Goal: Task Accomplishment & Management: Complete application form

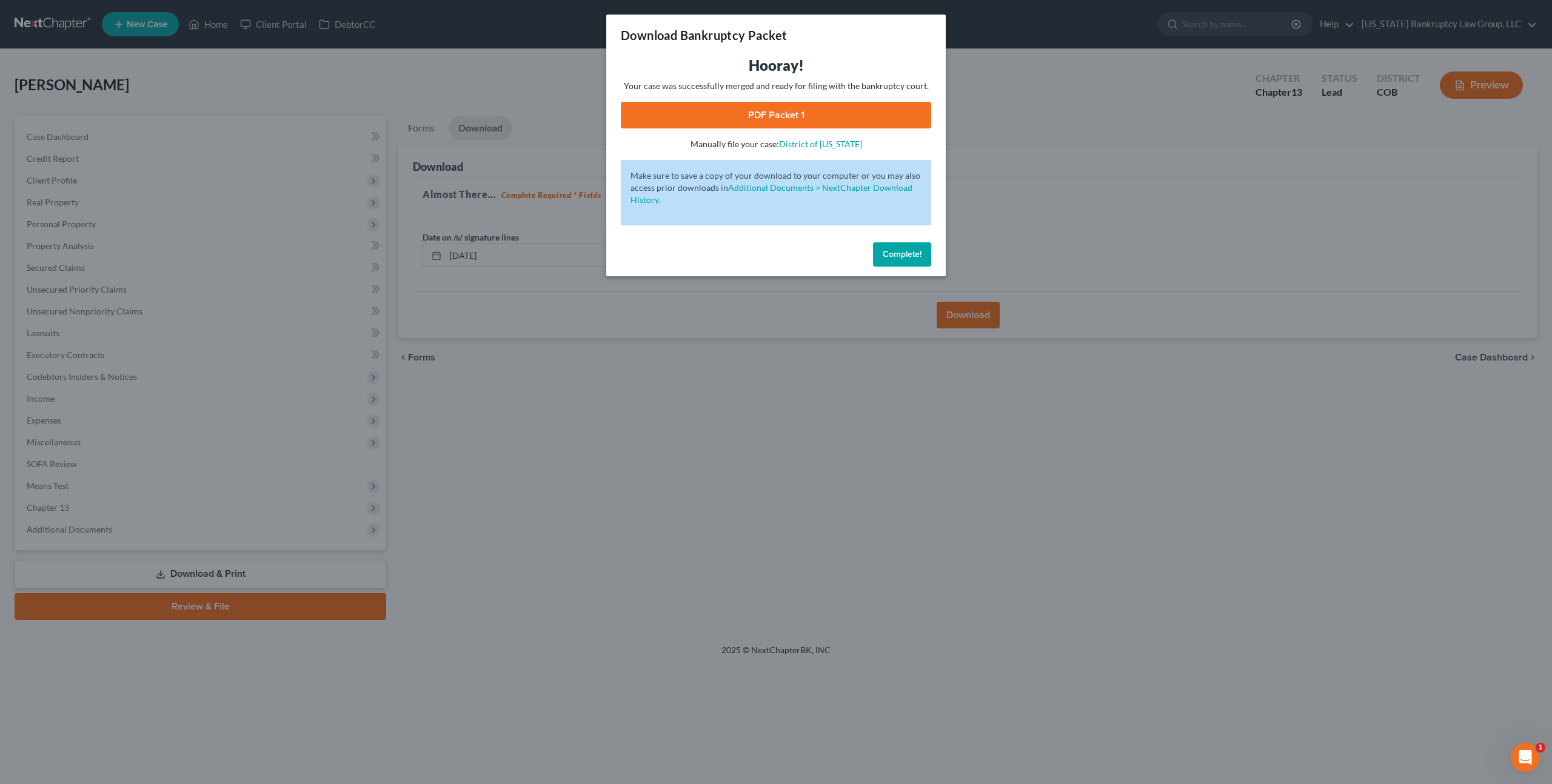
click at [892, 258] on span "Complete!" at bounding box center [902, 254] width 39 height 10
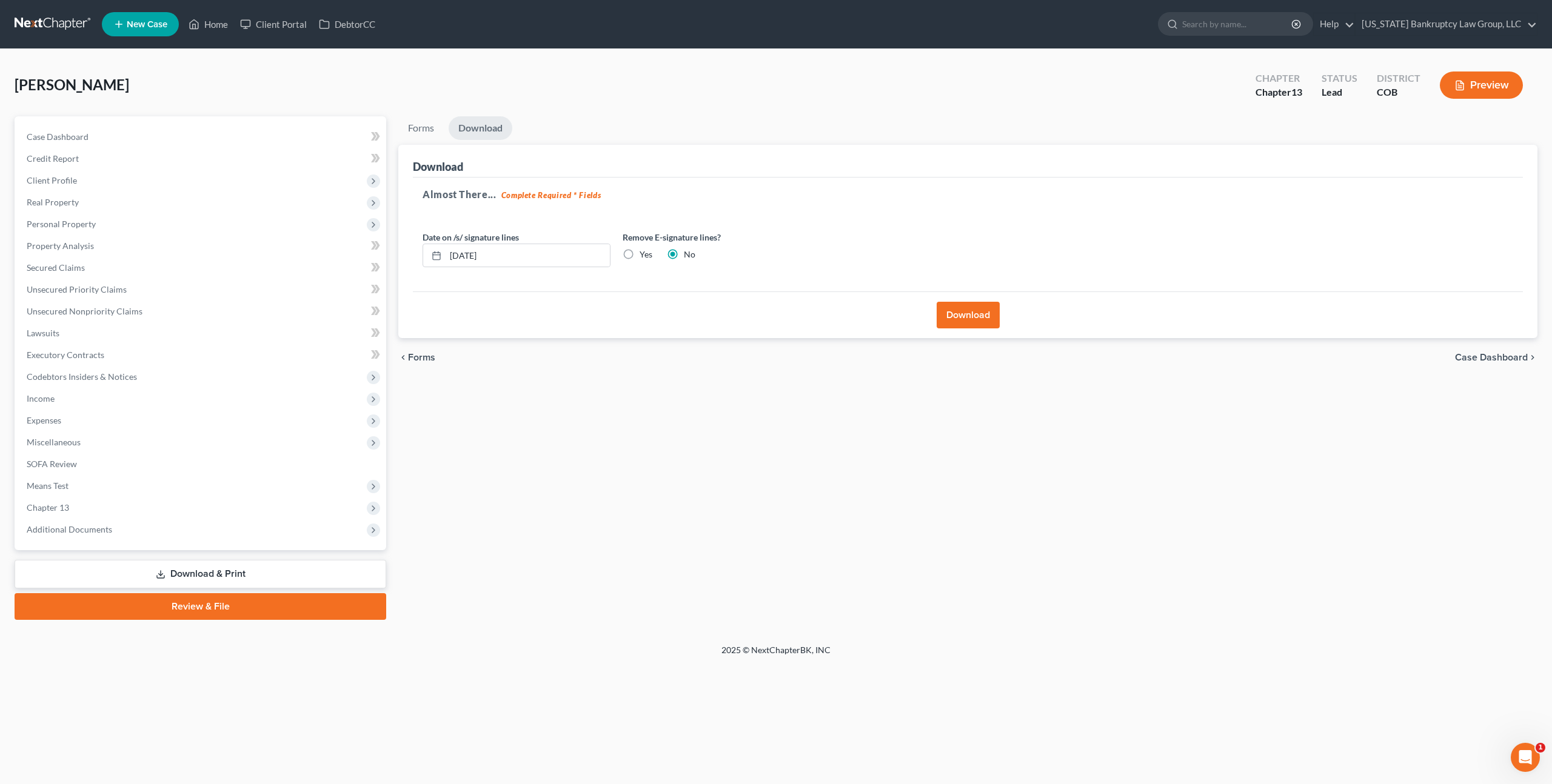
click at [60, 10] on nav "Home New Case Client Portal DebtorCC [US_STATE] Bankruptcy Law Group, LLC [PERS…" at bounding box center [776, 24] width 1552 height 49
click at [60, 19] on link at bounding box center [53, 25] width 77 height 22
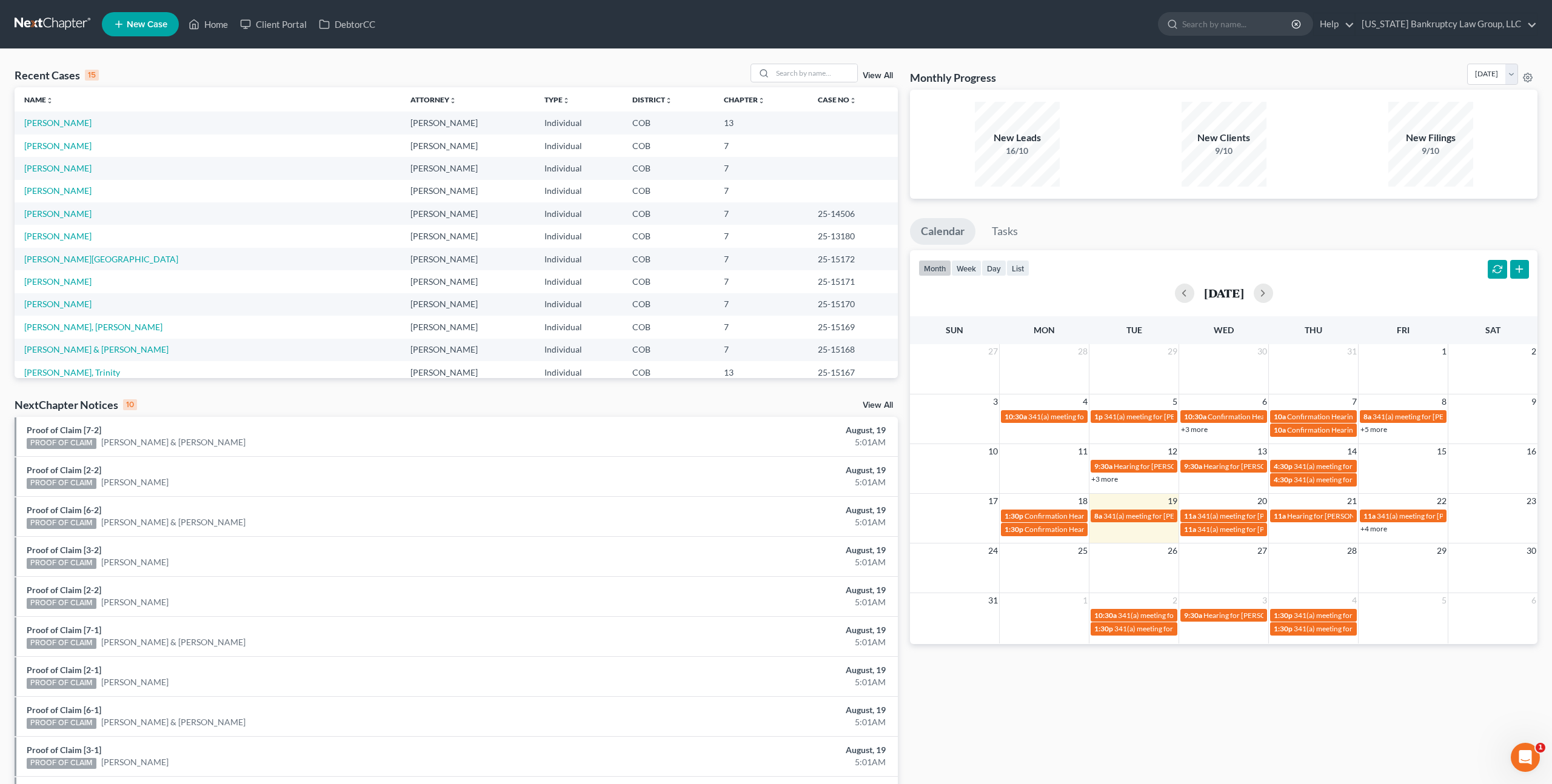
click at [135, 27] on span "New Case" at bounding box center [146, 24] width 40 height 9
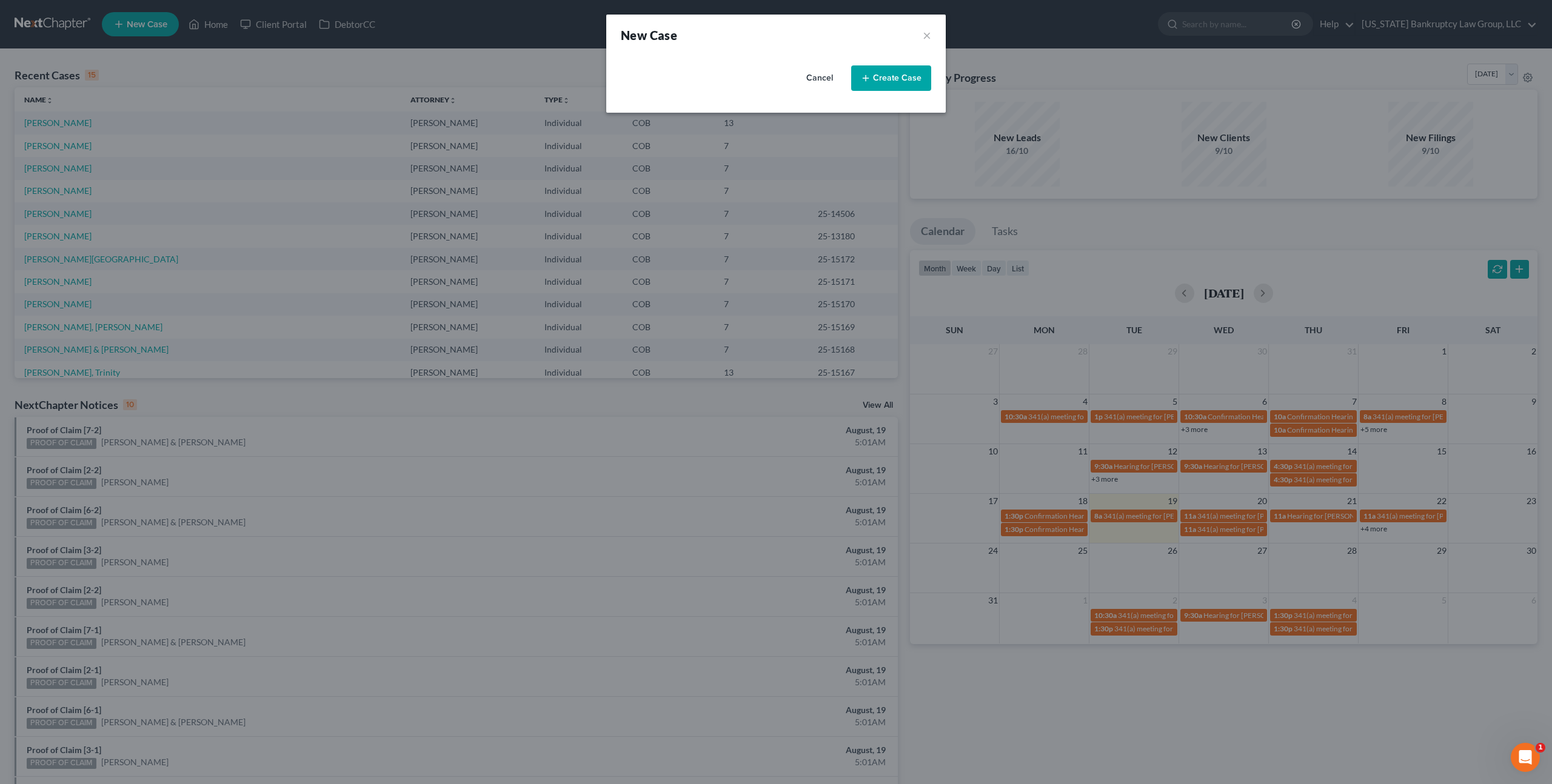
select select "11"
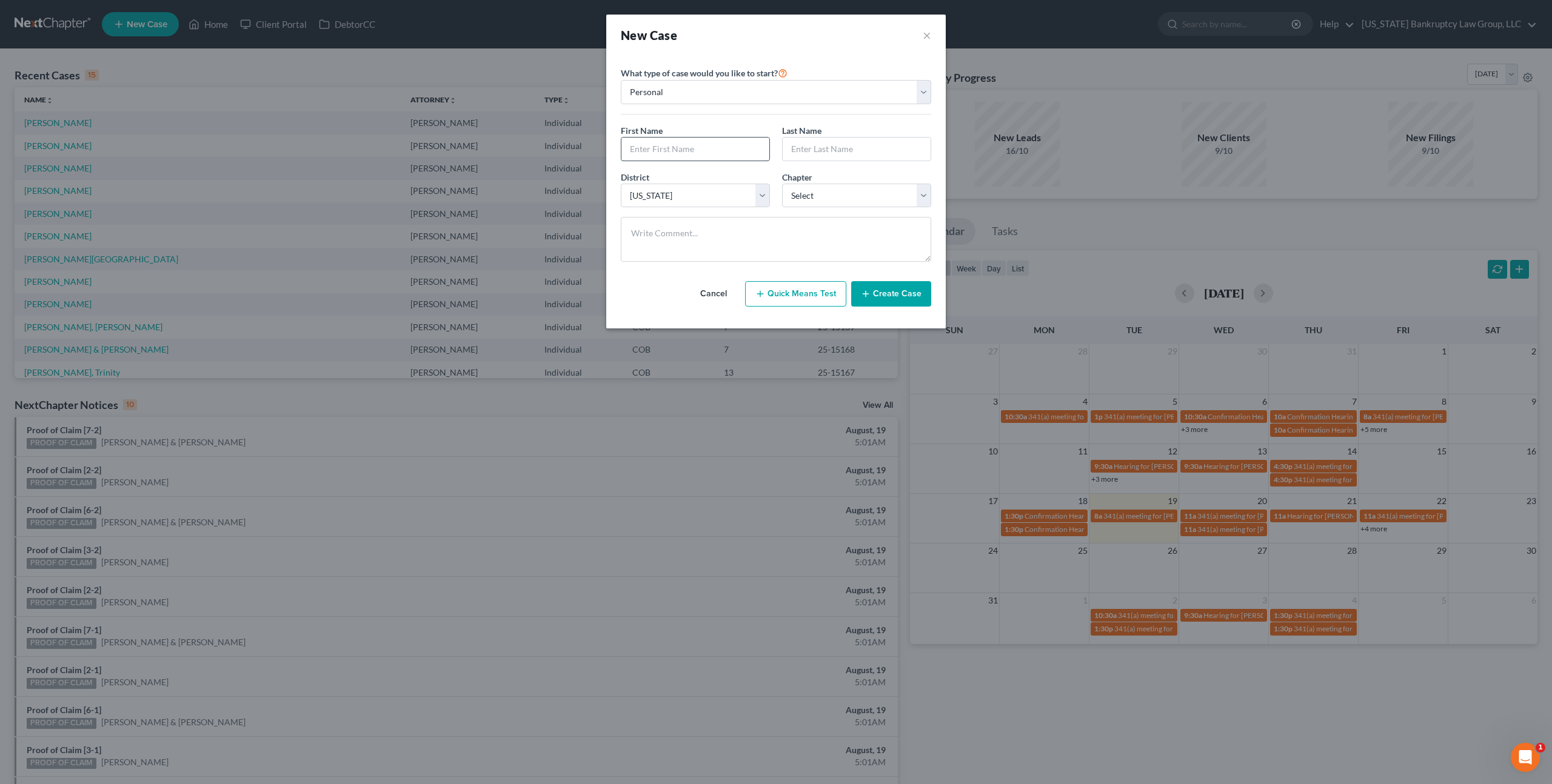
click at [686, 150] on input "text" at bounding box center [695, 149] width 148 height 23
type input "Vidajetssy"
type input "Ball"
click at [796, 192] on select "Select 7 11 12 13" at bounding box center [857, 195] width 149 height 24
select select "0"
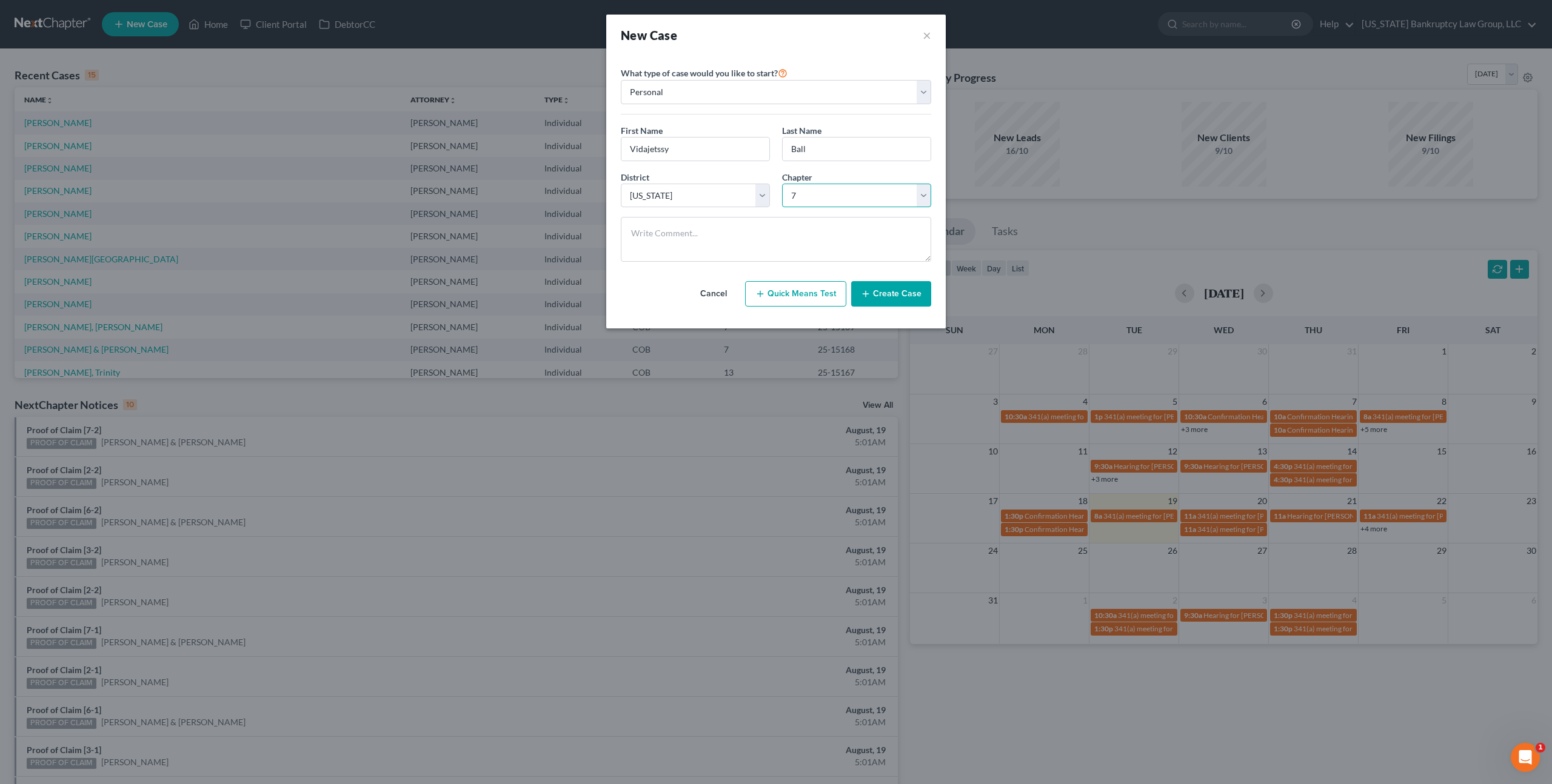
click at [782, 184] on select "Select 7 11 12 13" at bounding box center [857, 195] width 149 height 24
click at [885, 295] on button "Create Case" at bounding box center [891, 293] width 80 height 25
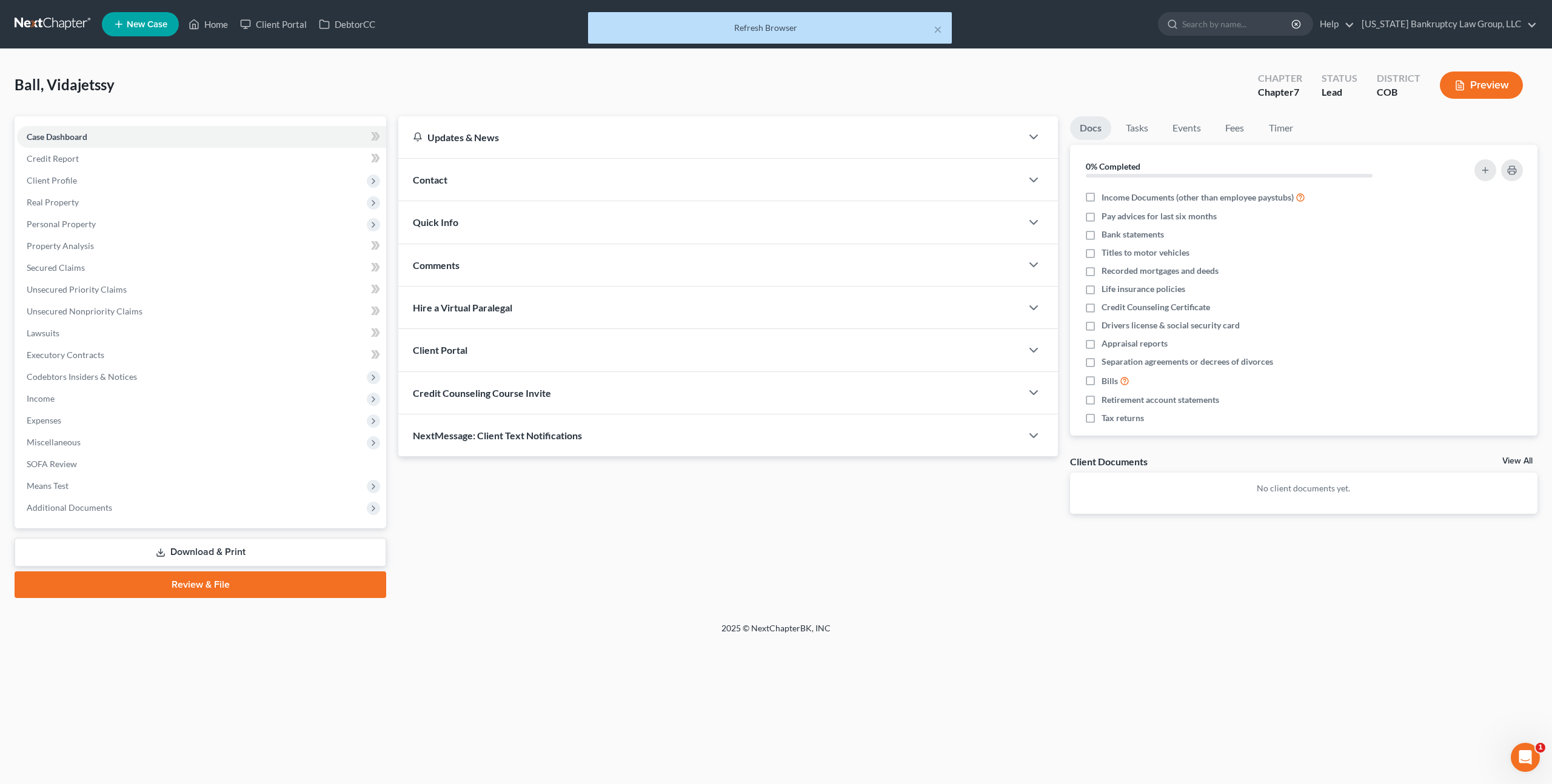
click at [501, 348] on div "Client Portal" at bounding box center [710, 349] width 624 height 42
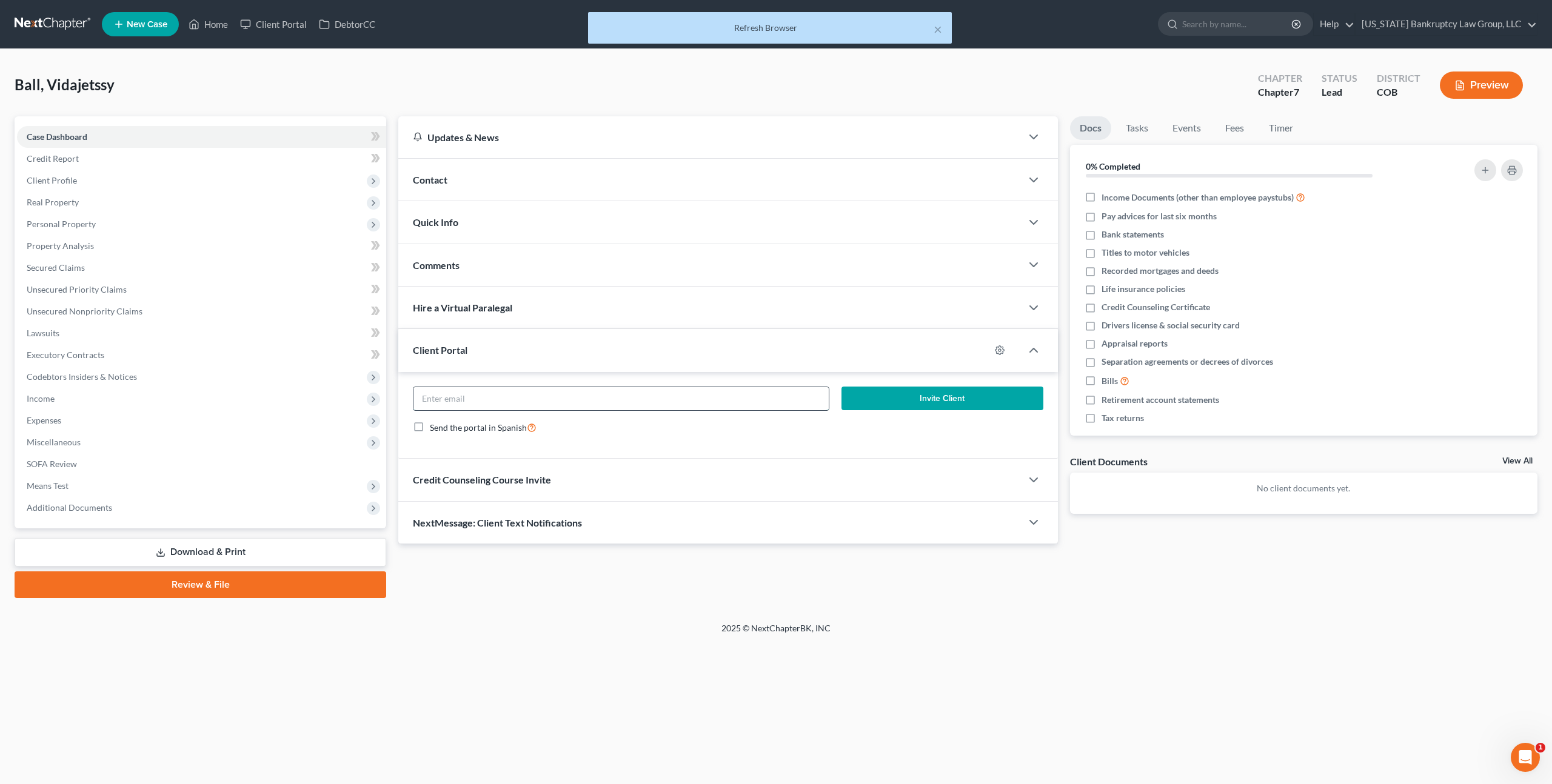
click at [565, 396] on input "email" at bounding box center [621, 399] width 415 height 23
paste input "vida.ball1@gmail.com"
type input "vida.ball1@gmail.com"
click at [858, 401] on button "Invite Client" at bounding box center [942, 398] width 202 height 24
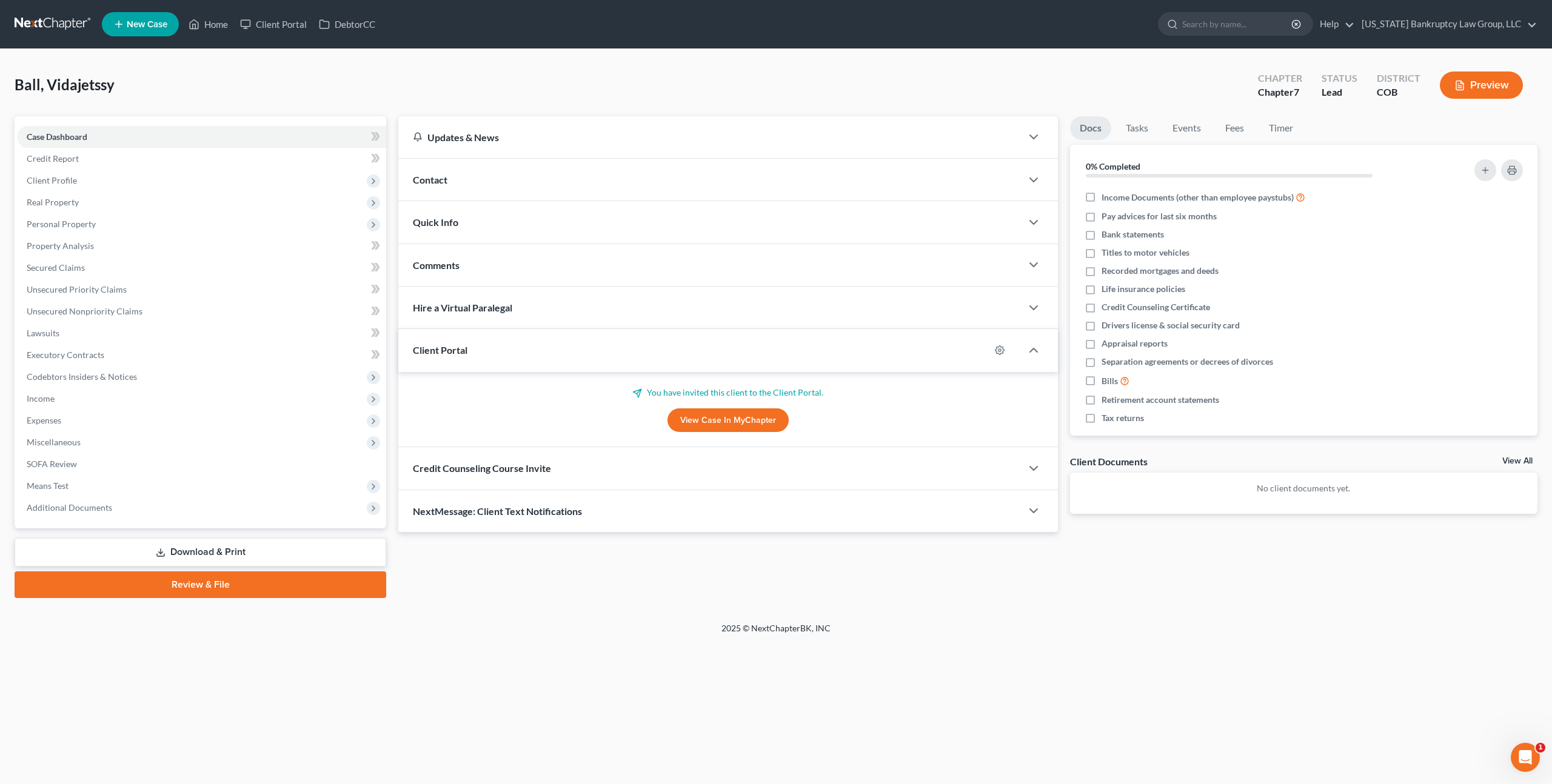
click at [559, 472] on div "Credit Counseling Course Invite" at bounding box center [710, 468] width 624 height 42
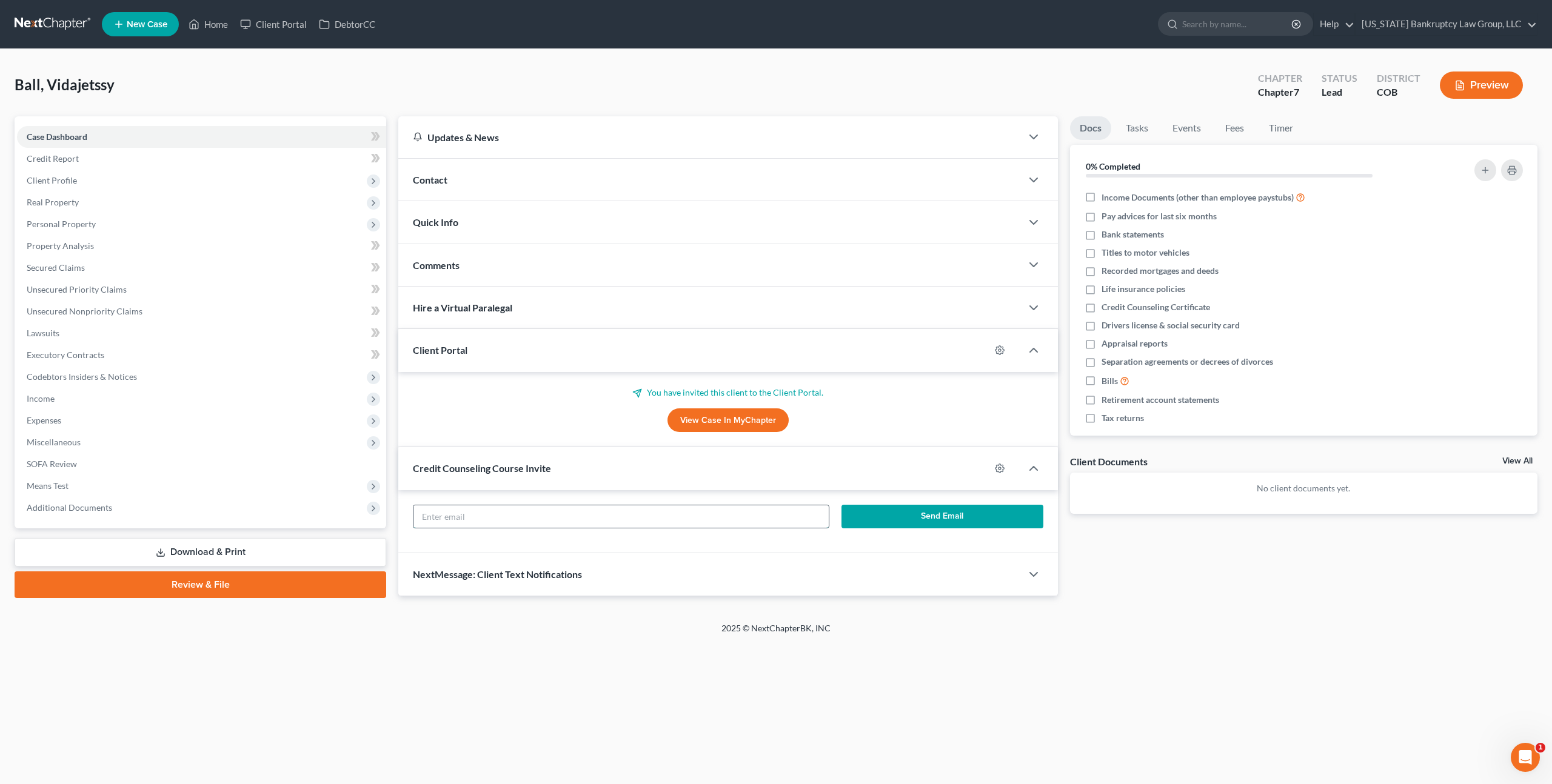
click at [570, 512] on input "text" at bounding box center [621, 517] width 415 height 23
paste input "vida.ball1@gmail.com"
type input "vida.ball1@gmail.com"
click at [885, 509] on button "Send Email" at bounding box center [942, 517] width 202 height 24
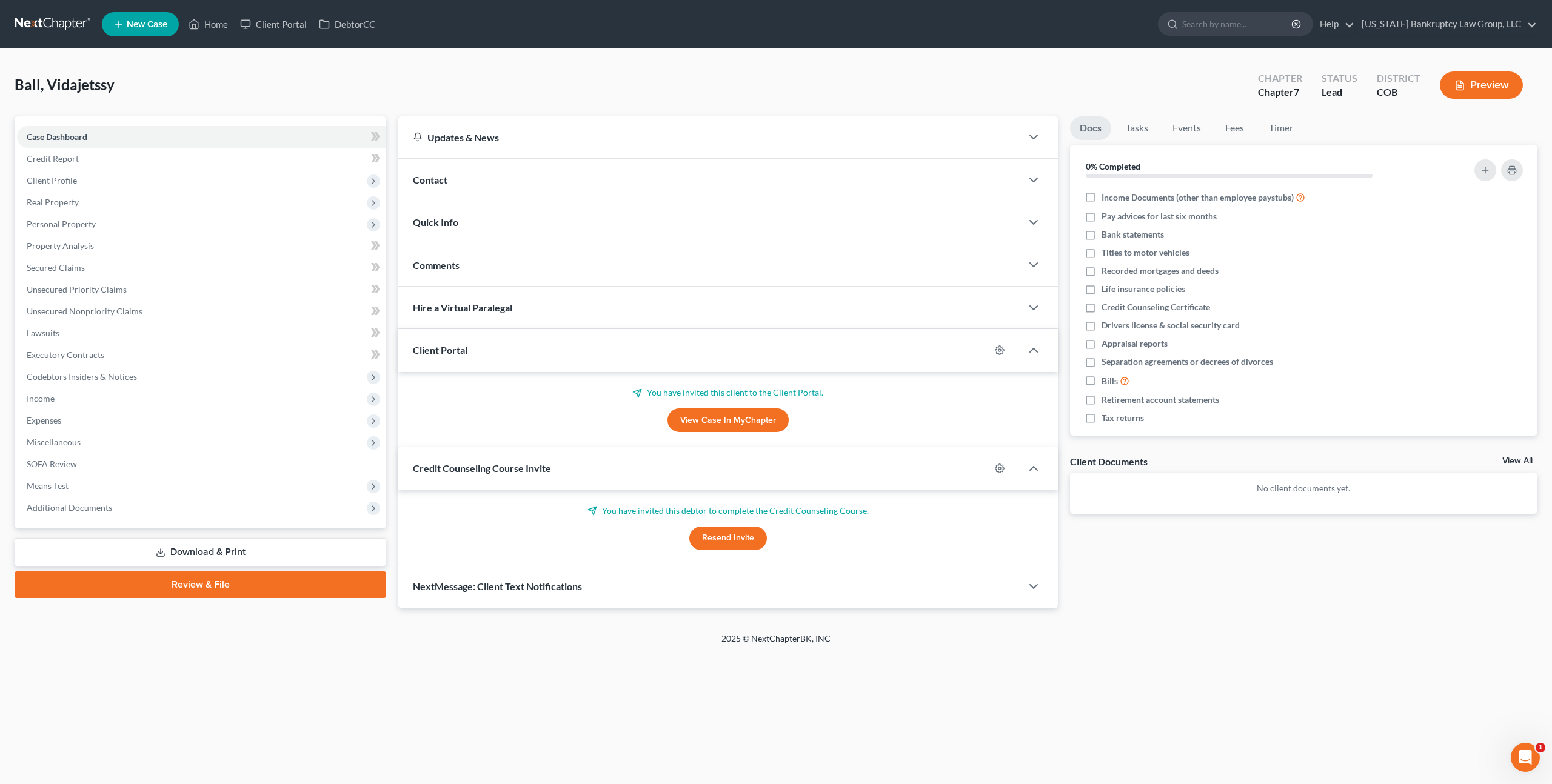
click at [151, 24] on span "New Case" at bounding box center [146, 24] width 40 height 9
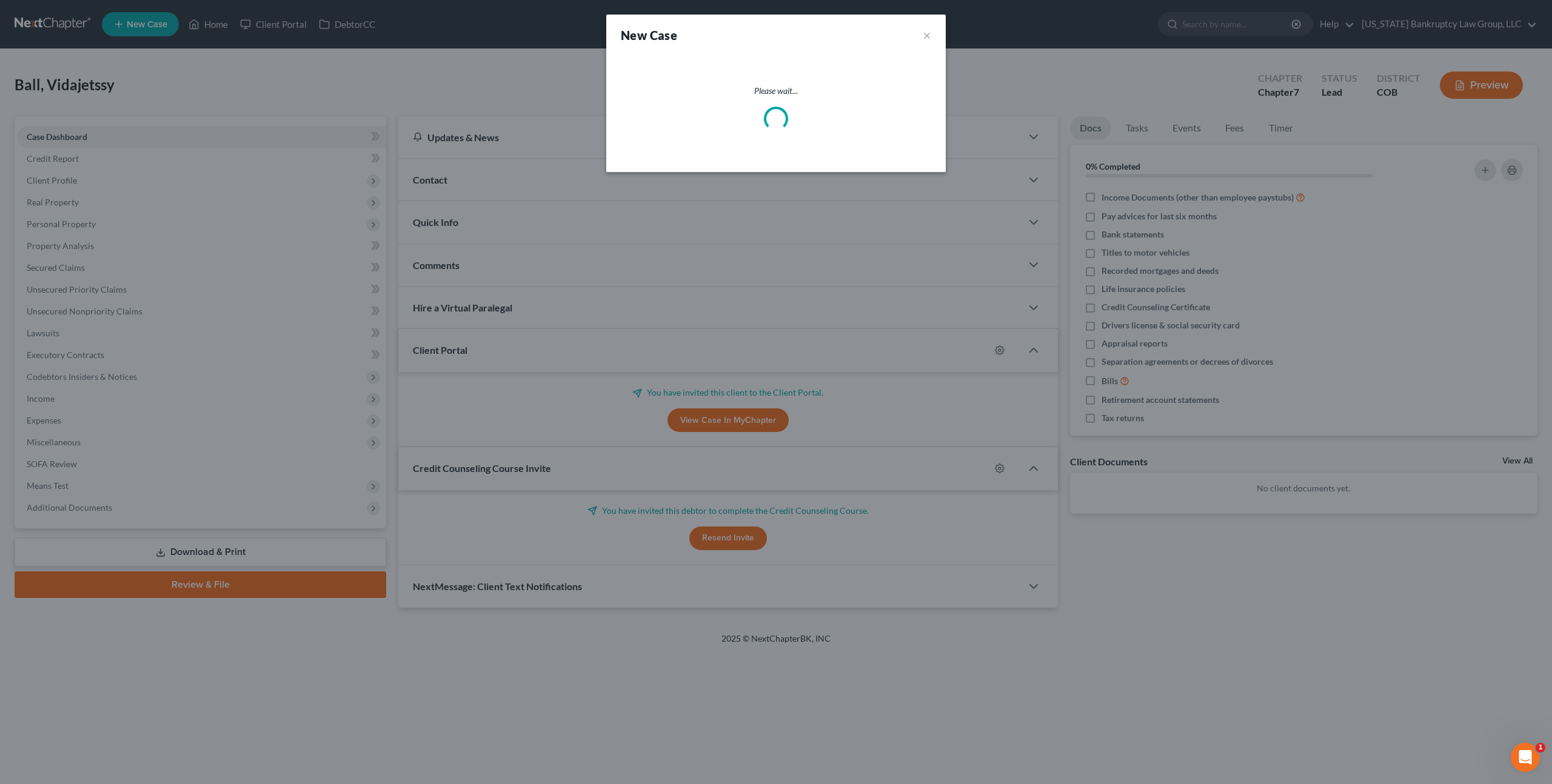
select select "11"
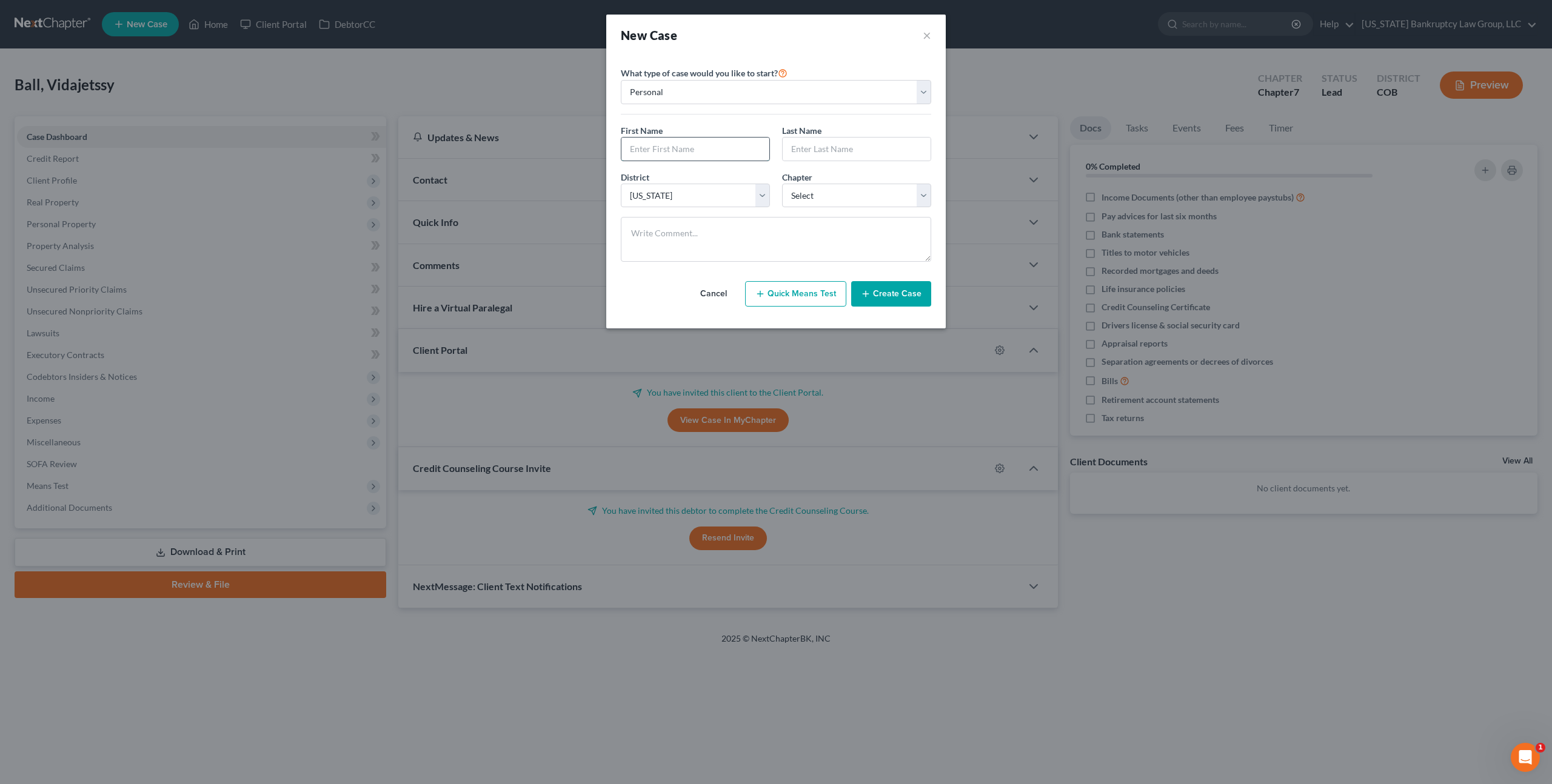
click at [685, 154] on input "text" at bounding box center [695, 149] width 148 height 23
type input "Terry"
type input "Ortiz"
click at [794, 191] on select "Select 7 11 12 13" at bounding box center [857, 195] width 149 height 24
select select "0"
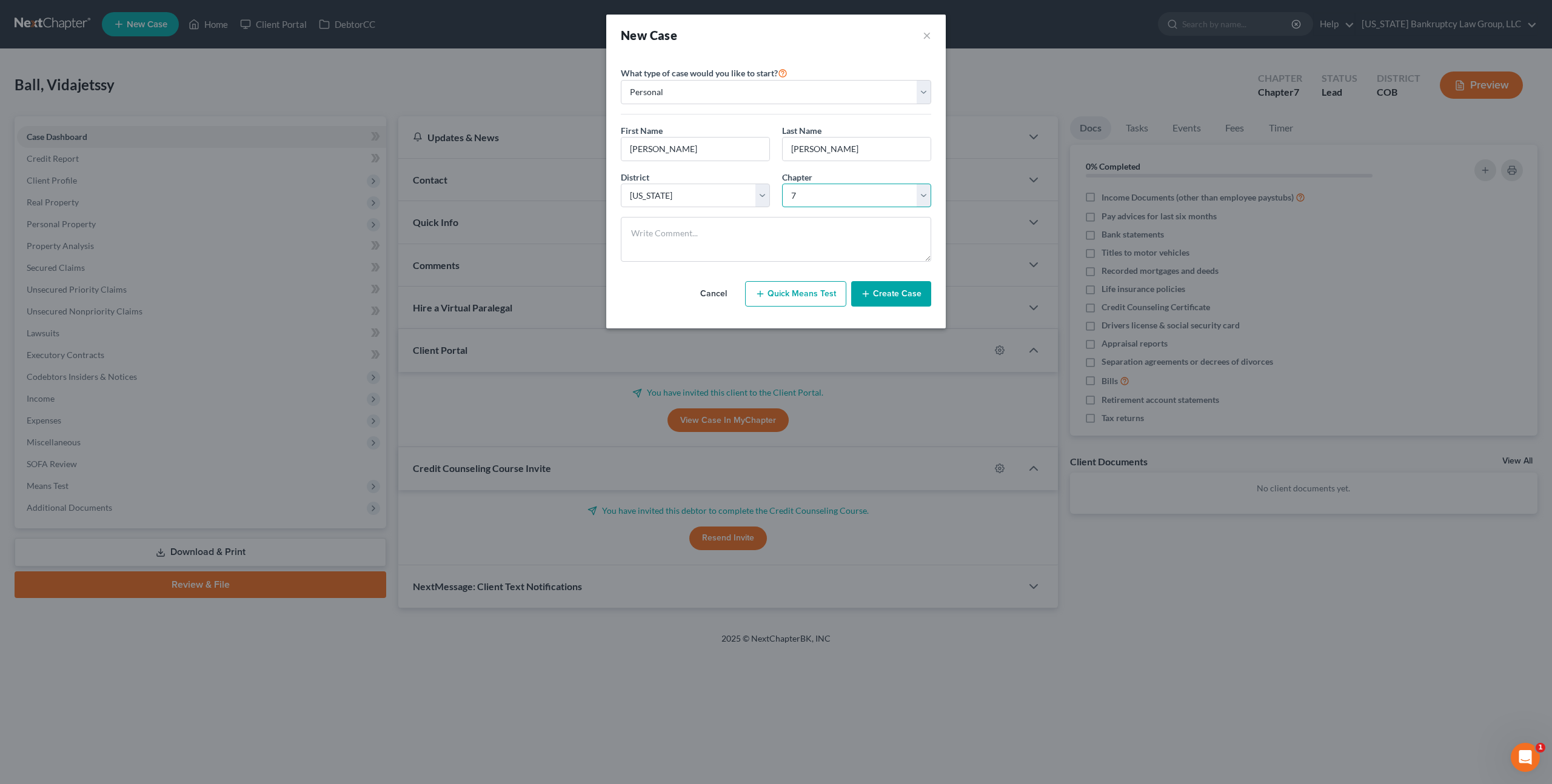
click at [782, 184] on select "Select 7 11 12 13" at bounding box center [857, 195] width 149 height 24
click at [881, 294] on button "Create Case" at bounding box center [891, 293] width 80 height 25
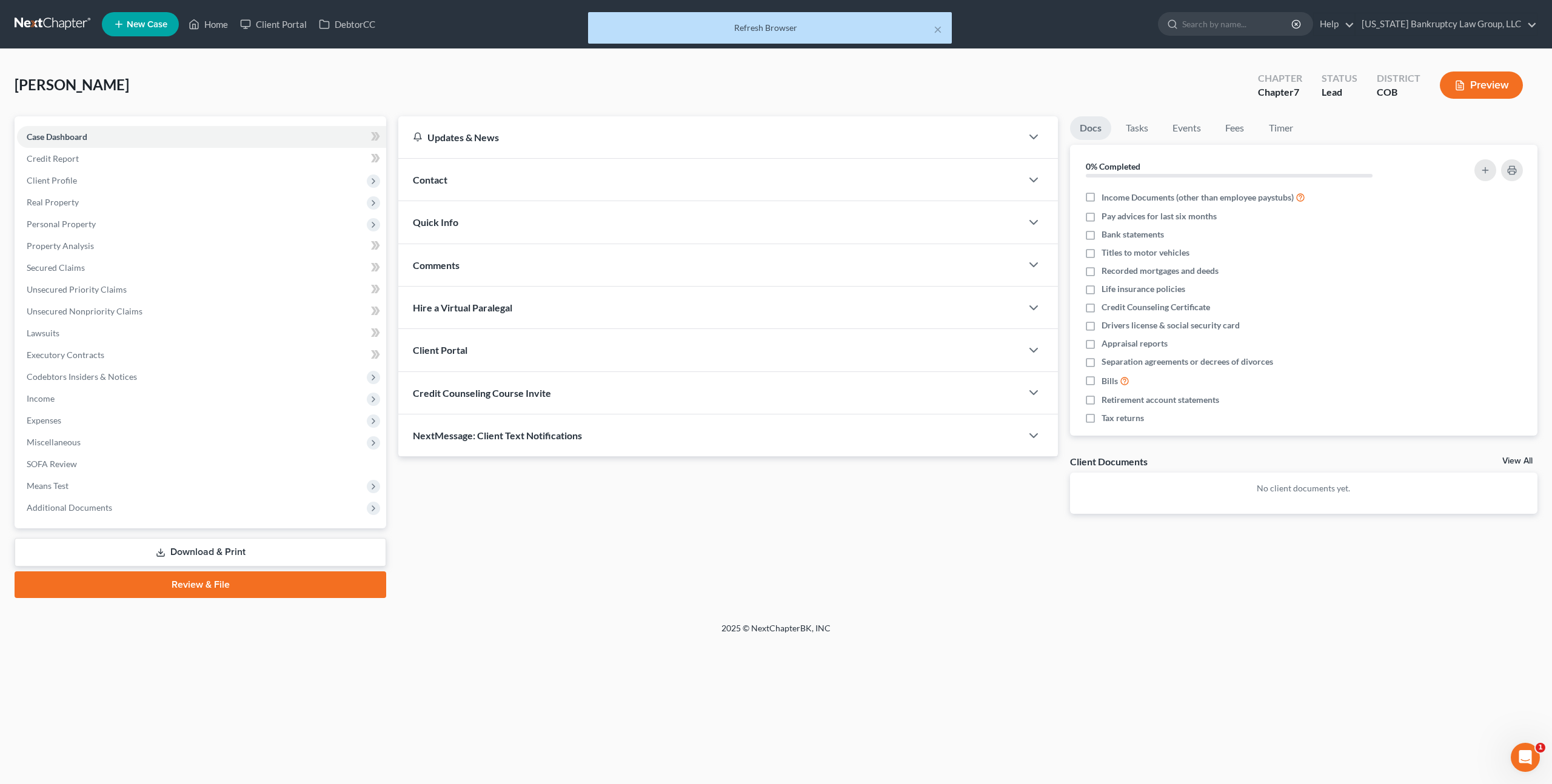
click at [539, 353] on div "Client Portal" at bounding box center [710, 349] width 624 height 42
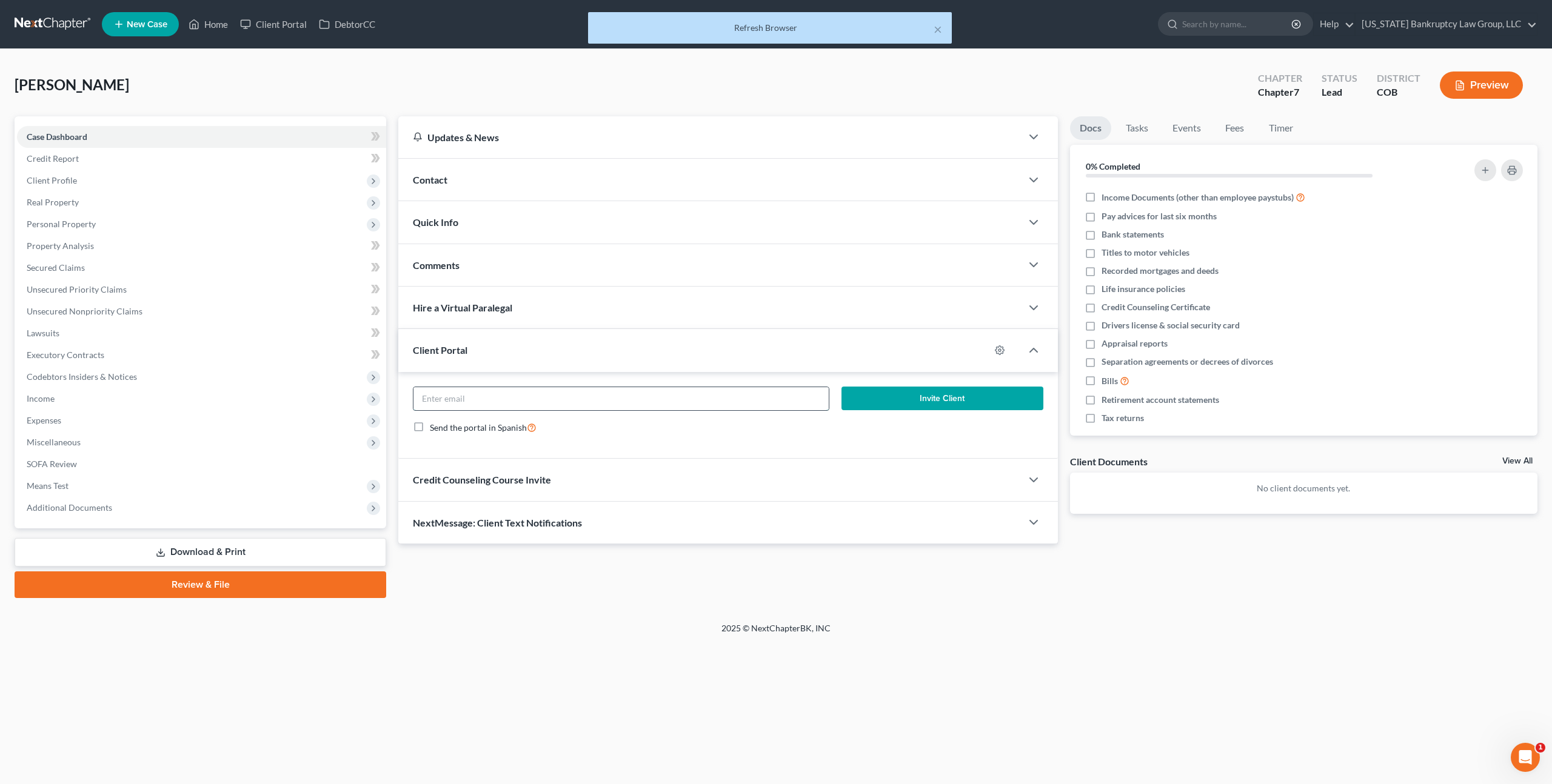
click at [548, 398] on input "email" at bounding box center [621, 399] width 415 height 23
paste input "bigtortiz@yahoo.com"
type input "bigtortiz@yahoo.com"
click at [855, 401] on button "Invite Client" at bounding box center [942, 398] width 202 height 24
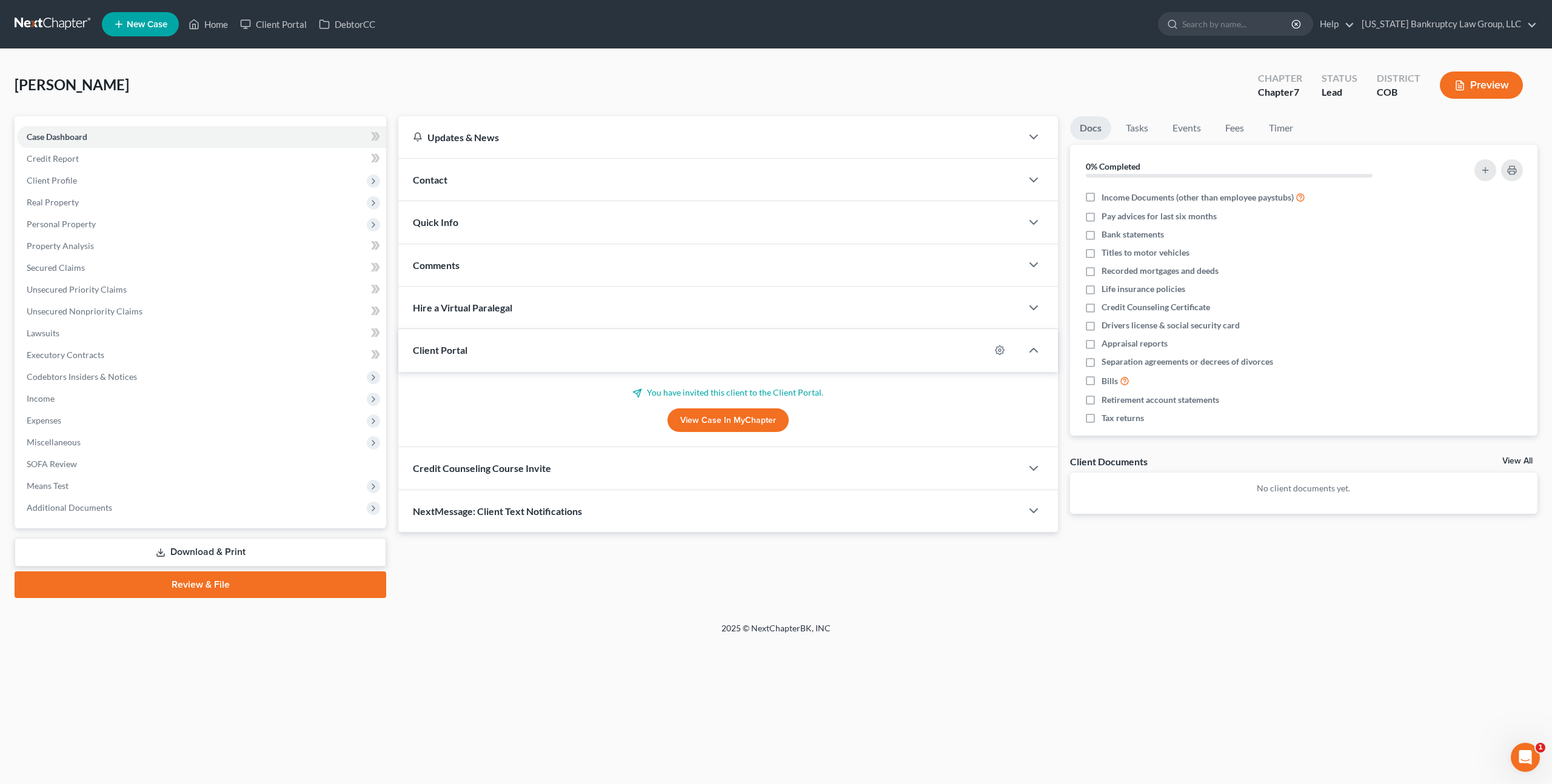
click at [608, 469] on div "Credit Counseling Course Invite" at bounding box center [710, 468] width 624 height 42
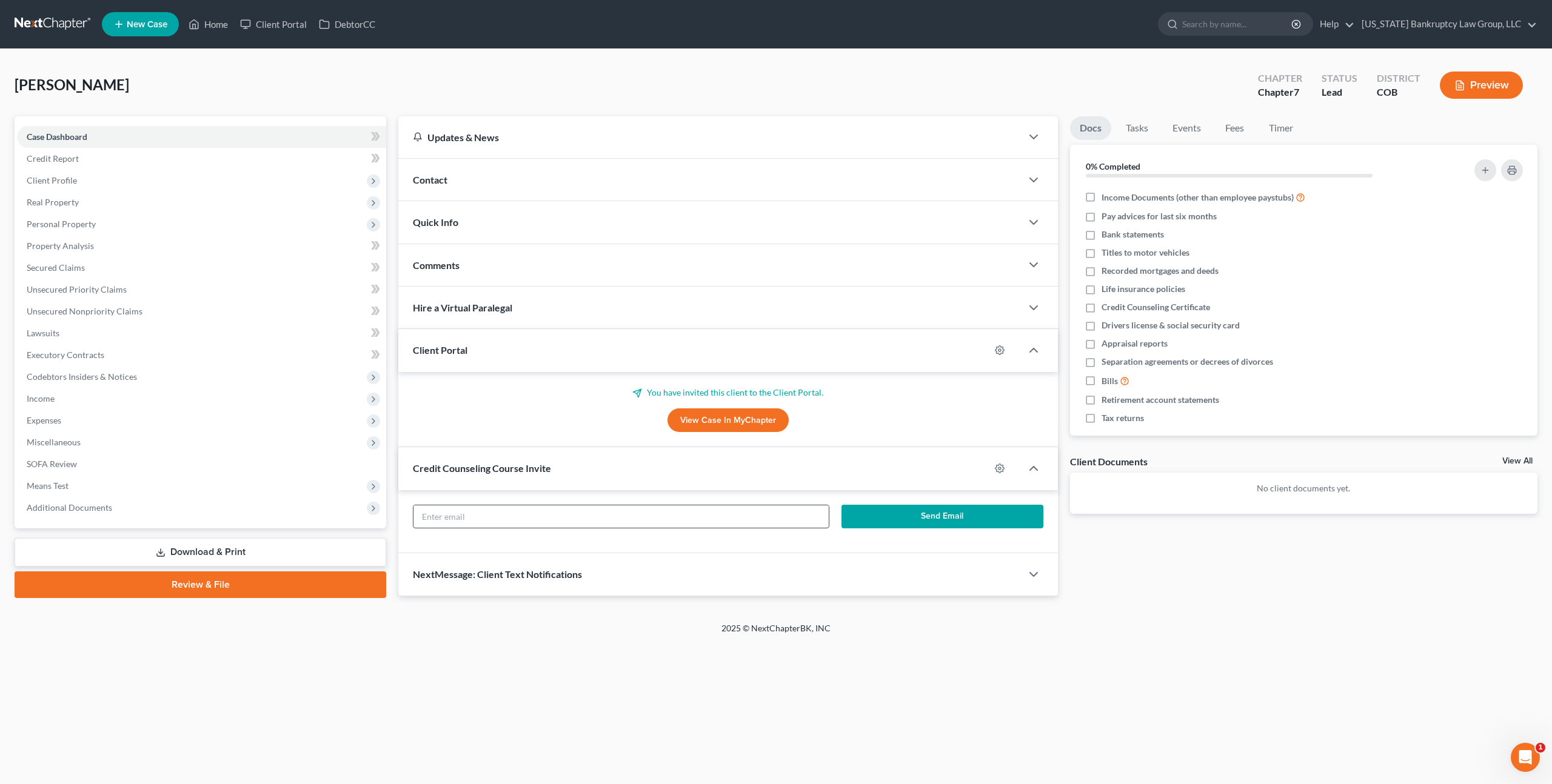
click at [604, 517] on input "text" at bounding box center [621, 517] width 415 height 23
paste input "bigtortiz@yahoo.com"
type input "bigtortiz@yahoo.com"
click at [873, 512] on button "Send Email" at bounding box center [942, 517] width 202 height 24
